Goal: Transaction & Acquisition: Purchase product/service

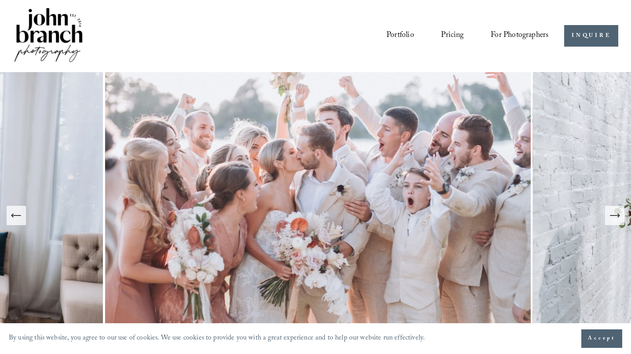
click at [616, 222] on button "Next Slide" at bounding box center [614, 215] width 19 height 19
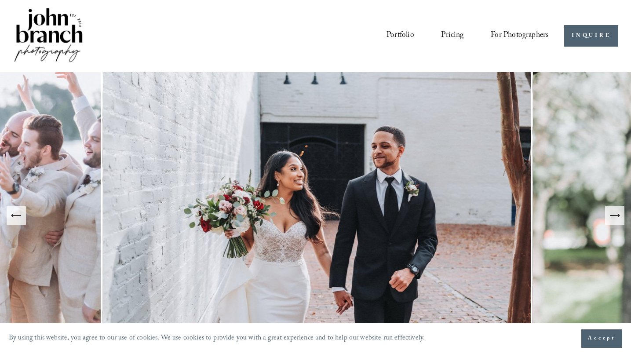
click at [616, 222] on button "Next Slide" at bounding box center [614, 215] width 19 height 19
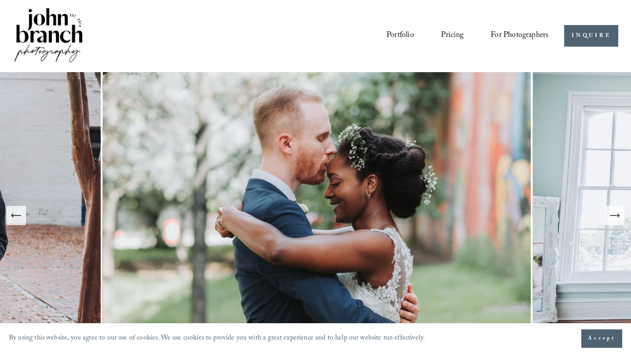
click at [616, 222] on button "Next Slide" at bounding box center [614, 215] width 19 height 19
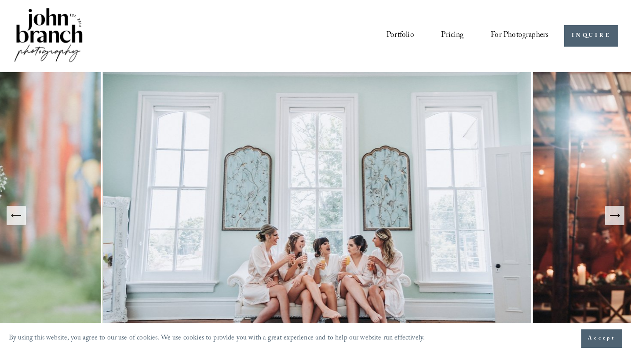
click at [0, 0] on span "Presets" at bounding box center [0, 0] width 0 height 0
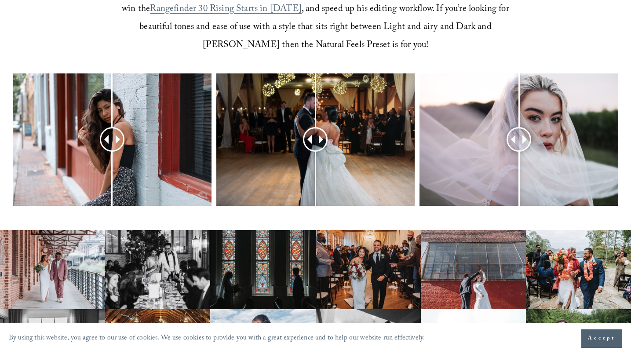
scroll to position [367, 0]
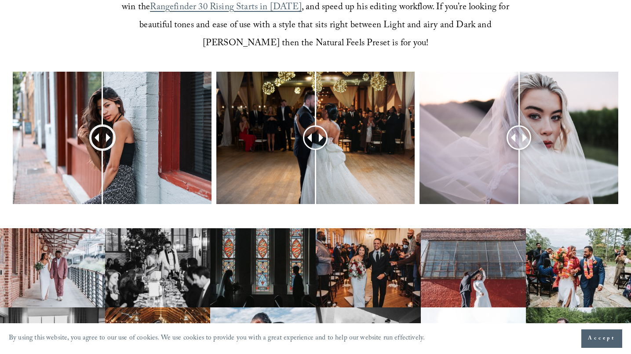
drag, startPoint x: 110, startPoint y: 138, endPoint x: 102, endPoint y: 151, distance: 15.0
click at [102, 149] on div at bounding box center [102, 138] width 22 height 22
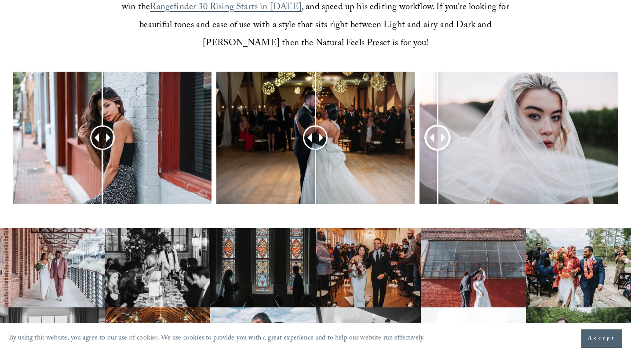
drag, startPoint x: 522, startPoint y: 139, endPoint x: 438, endPoint y: 131, distance: 84.0
click at [438, 131] on div at bounding box center [438, 138] width 22 height 22
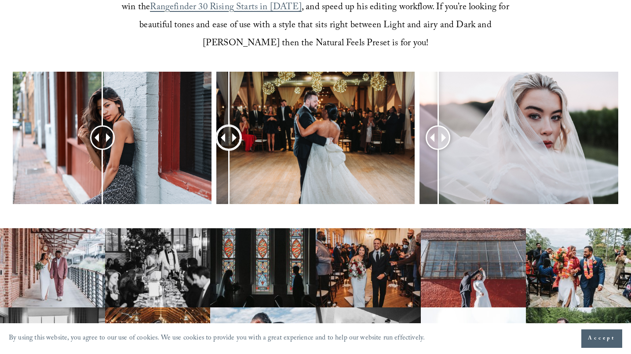
drag, startPoint x: 309, startPoint y: 138, endPoint x: 229, endPoint y: 156, distance: 82.5
click at [229, 149] on div at bounding box center [229, 138] width 22 height 22
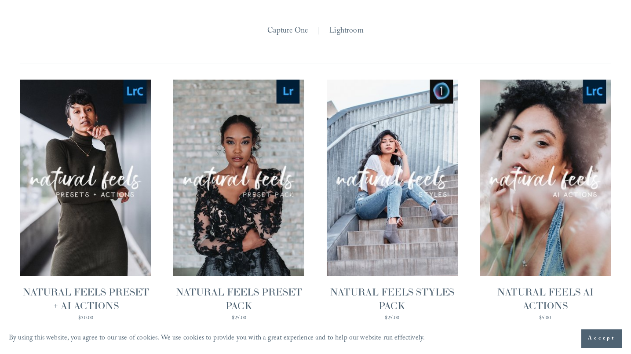
scroll to position [854, 0]
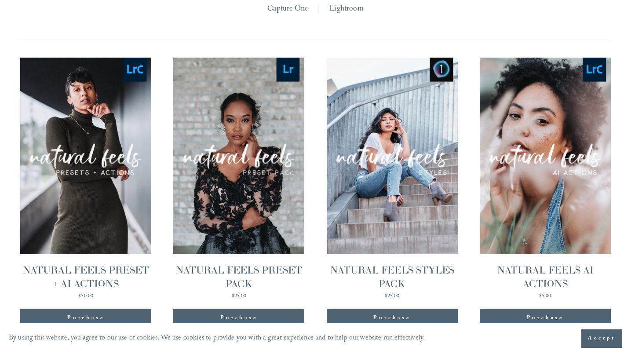
click at [398, 222] on link "Quick View NATURAL FEELS STYLES PACK $25.00" at bounding box center [392, 178] width 131 height 241
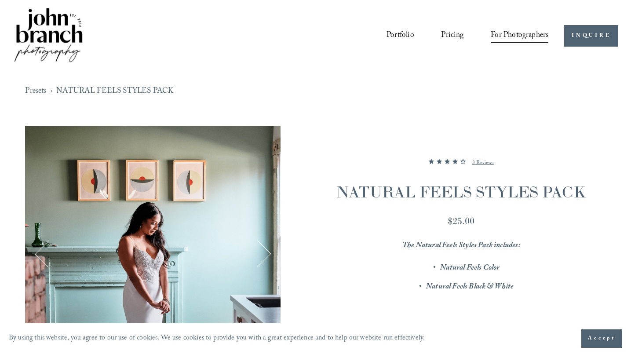
click at [267, 254] on button "Next" at bounding box center [258, 254] width 28 height 28
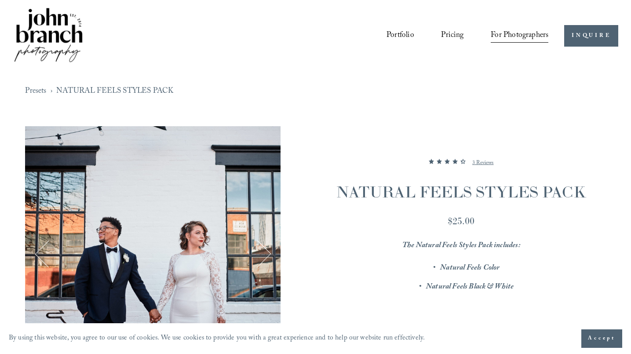
click at [267, 254] on button "Next" at bounding box center [258, 254] width 28 height 28
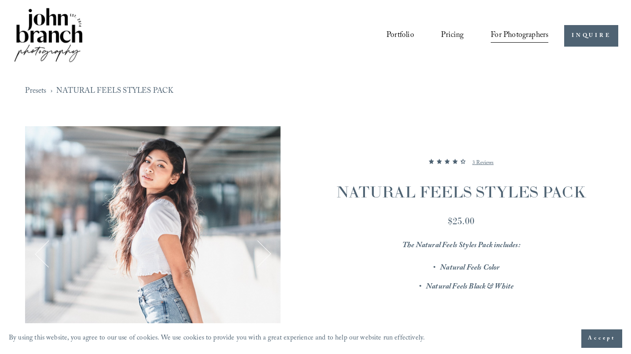
click at [267, 254] on button "Next" at bounding box center [258, 254] width 28 height 28
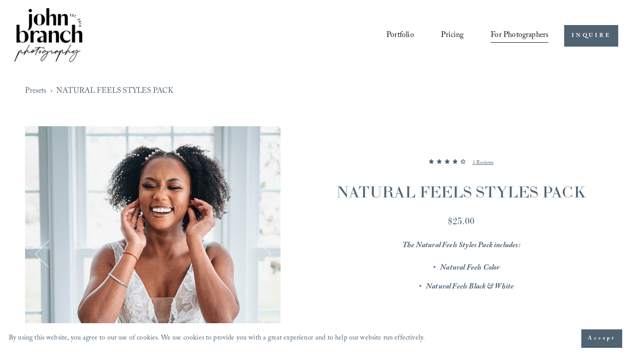
click at [267, 254] on button "Next" at bounding box center [258, 254] width 28 height 28
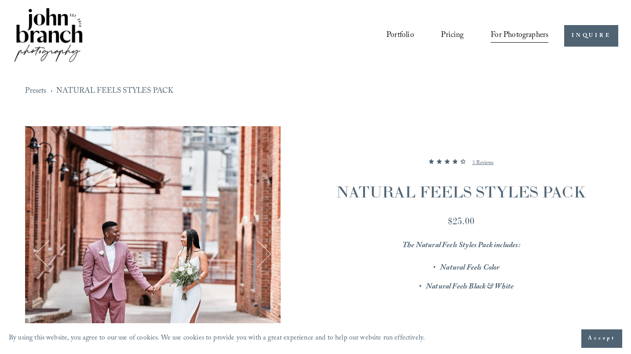
click at [267, 254] on button "Next" at bounding box center [258, 254] width 28 height 28
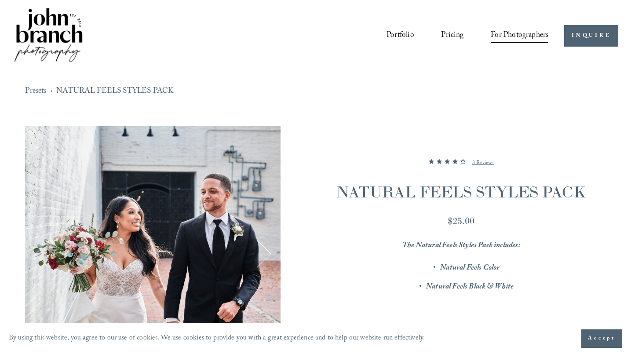
click at [267, 254] on button "Next" at bounding box center [258, 254] width 28 height 28
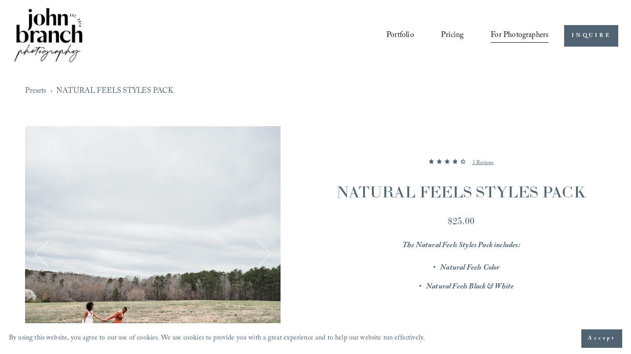
click at [267, 254] on button "Next" at bounding box center [258, 254] width 28 height 28
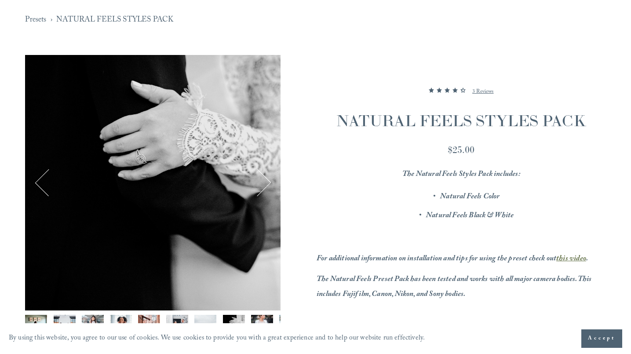
scroll to position [80, 0]
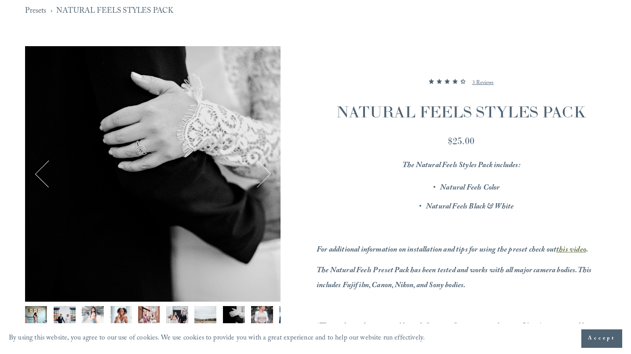
click at [40, 175] on button "Previous" at bounding box center [49, 174] width 28 height 28
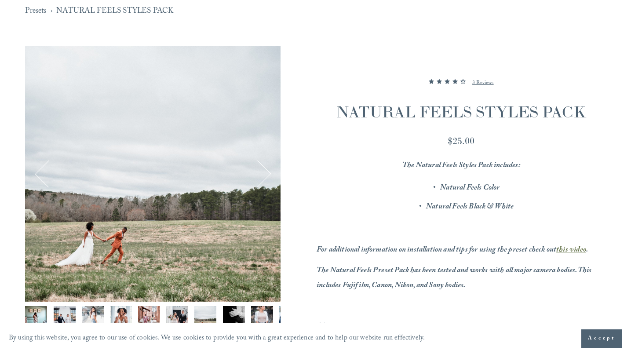
click at [40, 175] on button "Previous" at bounding box center [49, 174] width 28 height 28
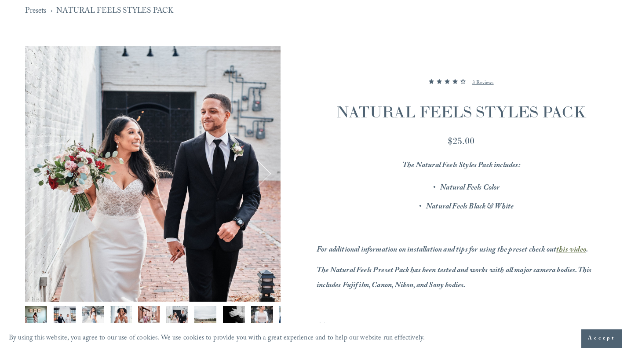
click at [40, 175] on button "Previous" at bounding box center [49, 174] width 28 height 28
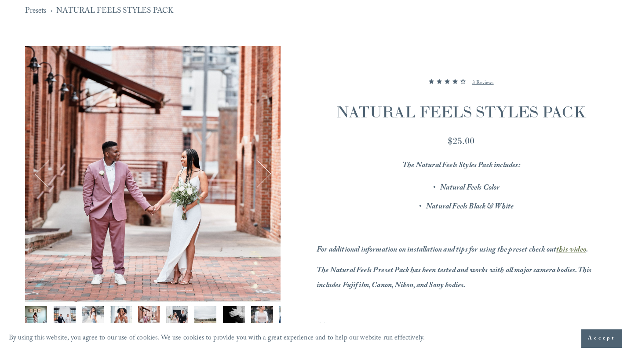
click at [260, 179] on button "Next" at bounding box center [258, 174] width 28 height 28
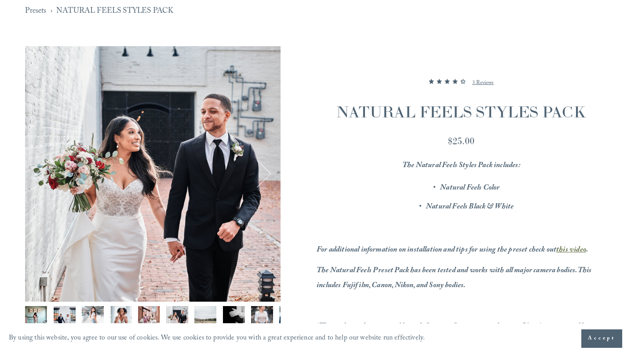
click at [260, 179] on button "Next" at bounding box center [258, 174] width 28 height 28
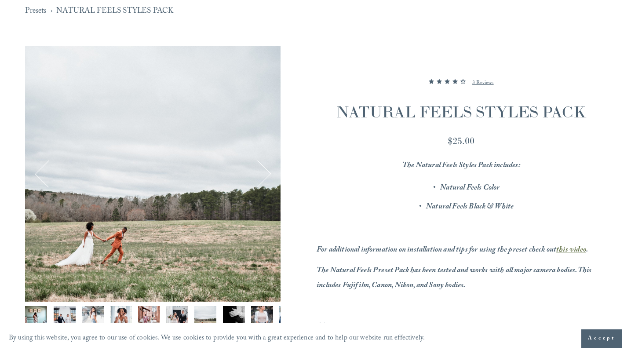
click at [260, 179] on button "Next" at bounding box center [258, 174] width 28 height 28
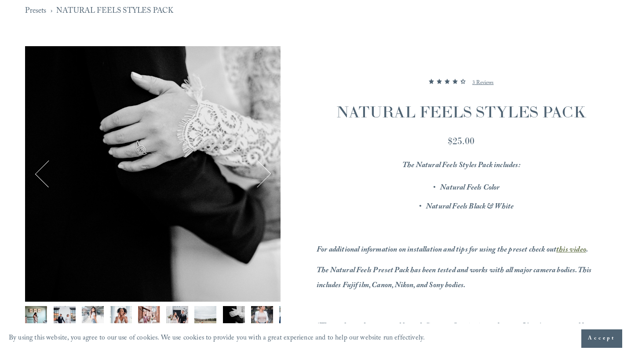
click at [260, 179] on button "Next" at bounding box center [258, 174] width 28 height 28
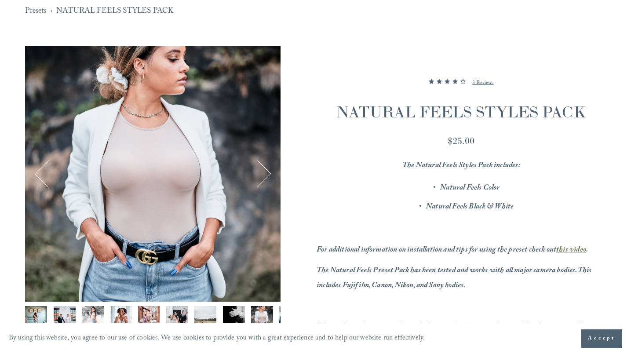
click at [260, 179] on button "Next" at bounding box center [258, 174] width 28 height 28
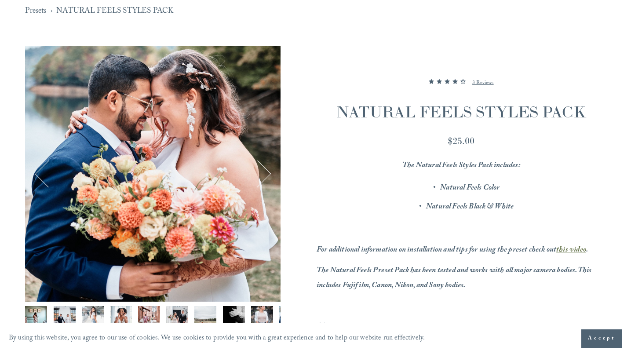
click at [264, 174] on button "Next" at bounding box center [258, 174] width 28 height 28
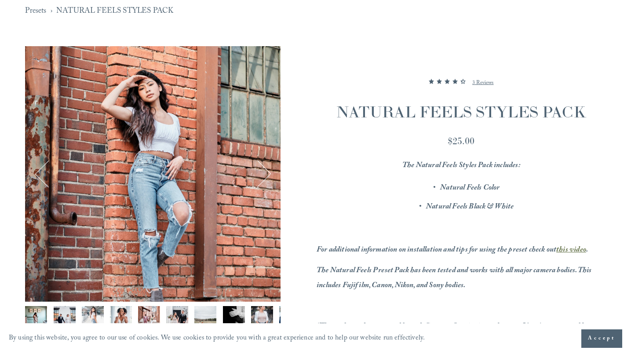
click at [264, 174] on button "Next" at bounding box center [258, 174] width 28 height 28
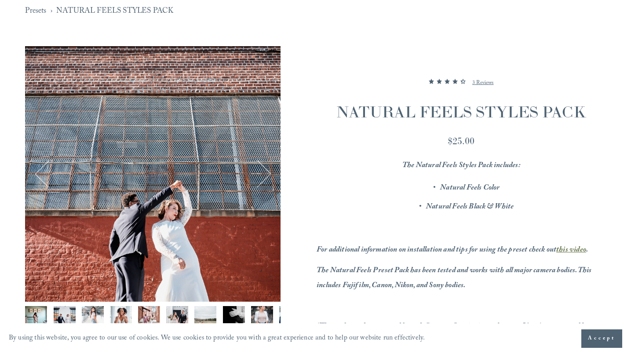
click at [264, 174] on button "Next" at bounding box center [258, 174] width 28 height 28
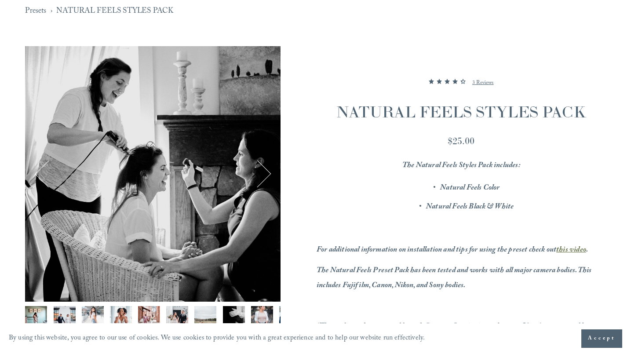
click at [264, 174] on button "Next" at bounding box center [258, 174] width 28 height 28
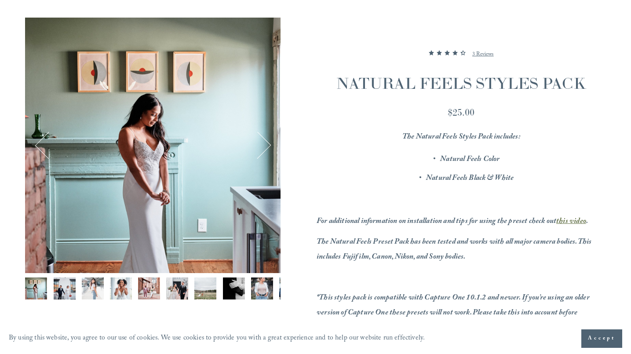
scroll to position [110, 0]
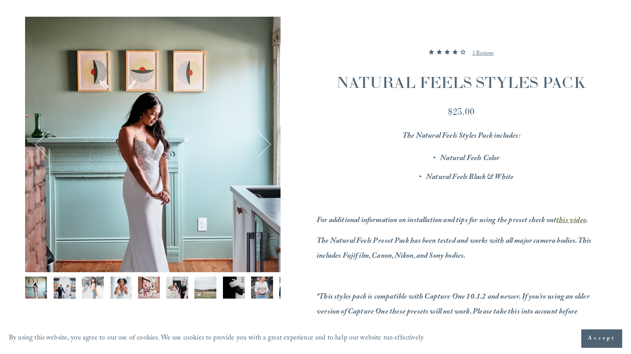
click at [181, 295] on img "Image 6 of 13" at bounding box center [177, 288] width 22 height 22
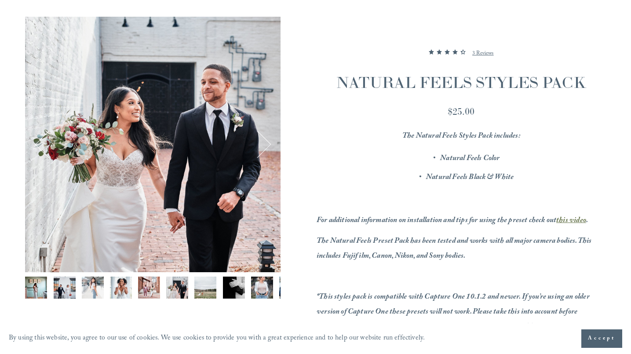
click at [201, 288] on img "Image 7 of 13" at bounding box center [205, 288] width 22 height 22
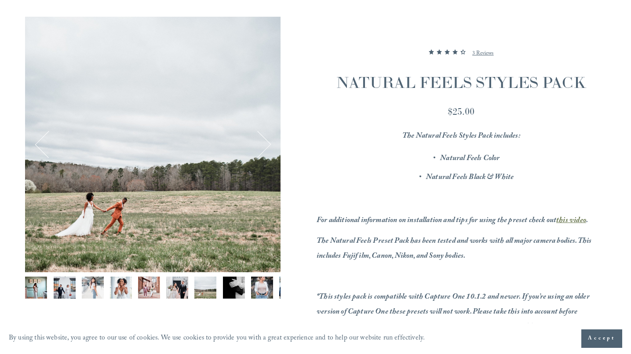
click at [262, 287] on img "Image 9 of 13" at bounding box center [262, 288] width 22 height 22
